Goal: Task Accomplishment & Management: Manage account settings

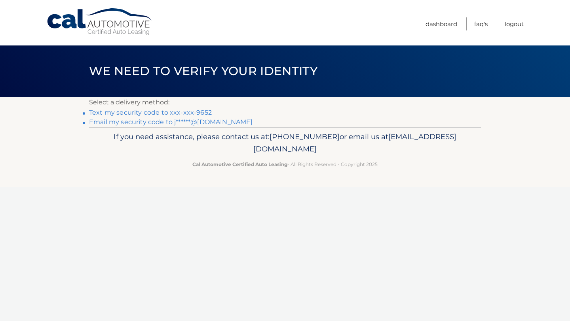
click at [150, 113] on link "Text my security code to xxx-xxx-9652" at bounding box center [150, 113] width 123 height 8
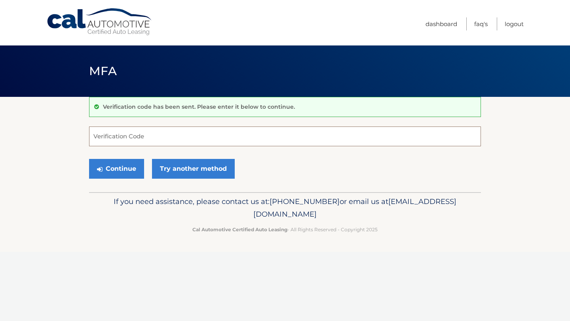
click at [173, 140] on input "Verification Code" at bounding box center [285, 137] width 392 height 20
type input "195414"
click at [129, 169] on button "Continue" at bounding box center [116, 169] width 55 height 20
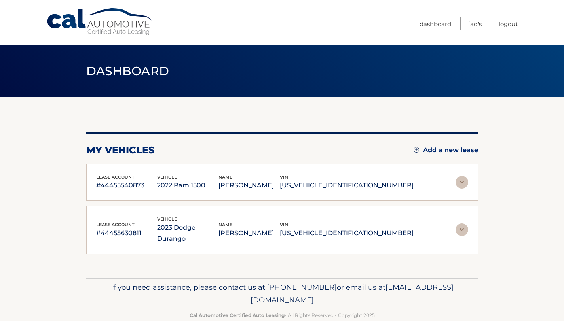
click at [460, 224] on img at bounding box center [462, 230] width 13 height 13
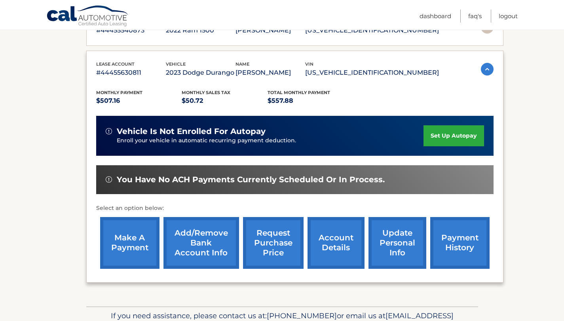
scroll to position [158, 0]
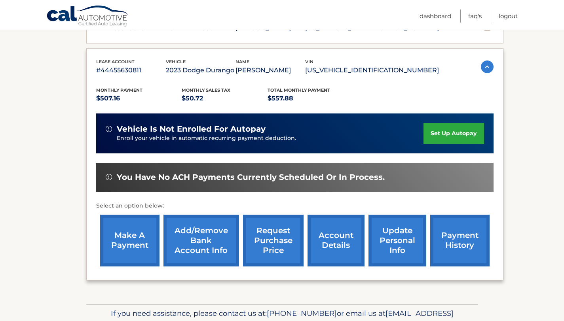
click at [335, 237] on link "account details" at bounding box center [336, 241] width 57 height 52
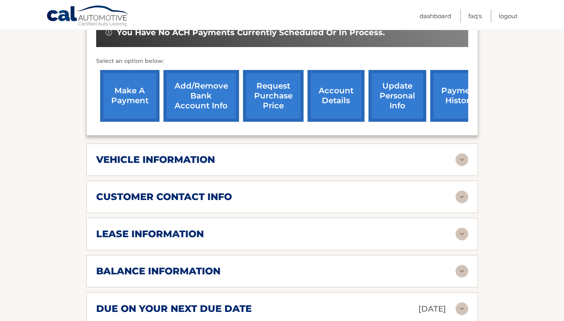
scroll to position [285, 0]
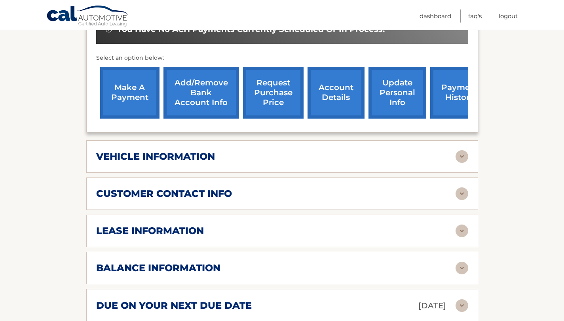
click at [461, 225] on img at bounding box center [462, 231] width 13 height 13
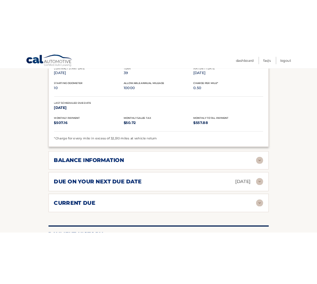
scroll to position [509, 0]
